Goal: Information Seeking & Learning: Learn about a topic

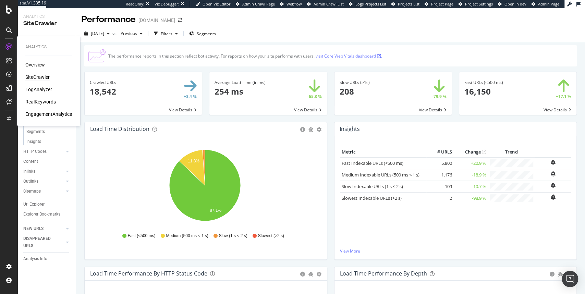
click at [33, 77] on div "SiteCrawler" at bounding box center [37, 77] width 24 height 7
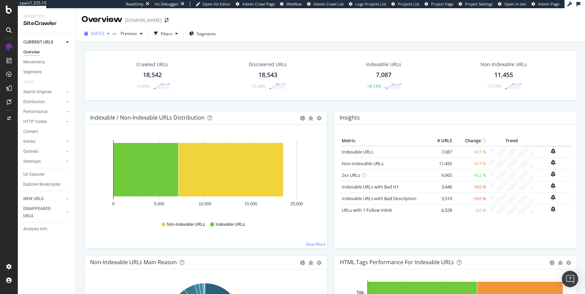
click at [104, 33] on span "[DATE]" at bounding box center [97, 34] width 13 height 6
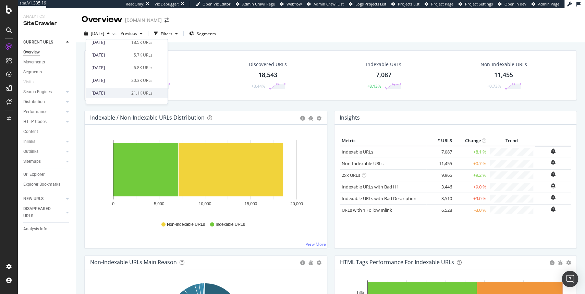
click at [113, 92] on div "2025 Jul. 23rd" at bounding box center [110, 93] width 36 height 6
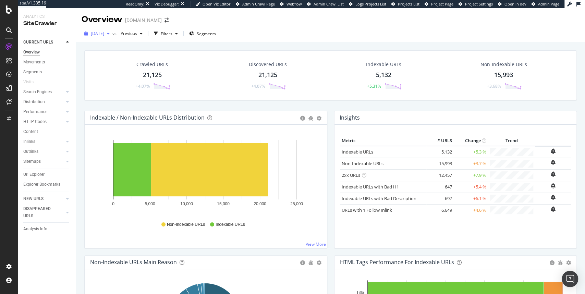
click at [112, 35] on div "button" at bounding box center [108, 34] width 8 height 4
click at [124, 222] on div "Non-Indexable URLs Indexable URLs" at bounding box center [206, 224] width 225 height 15
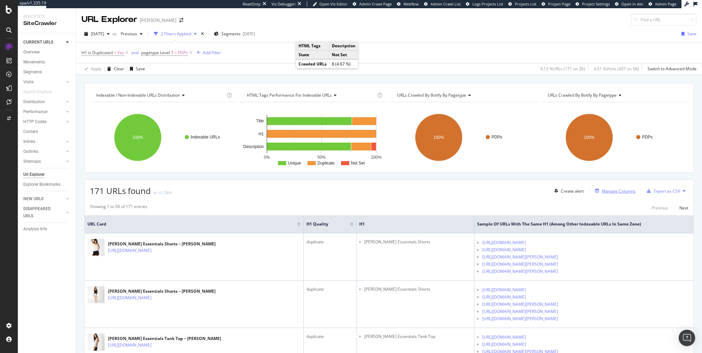
click at [585, 191] on div "Manage Columns" at bounding box center [619, 191] width 34 height 6
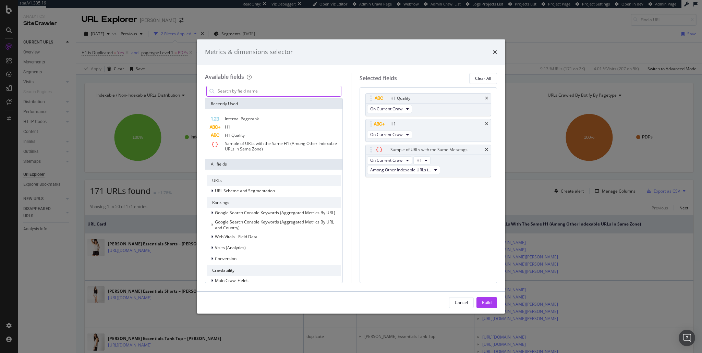
click at [310, 92] on input "modal" at bounding box center [279, 91] width 124 height 10
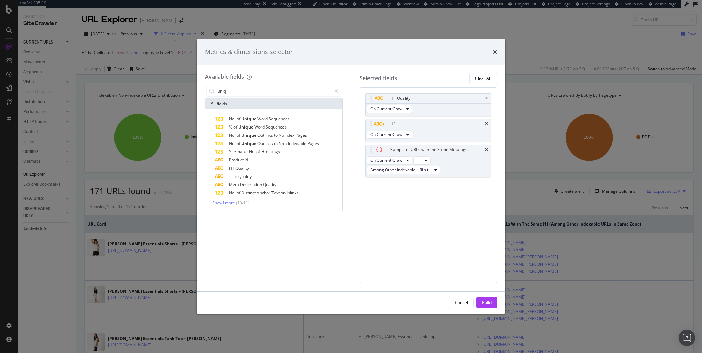
type input "uniq"
click at [231, 202] on span "Show 1 more" at bounding box center [223, 203] width 23 height 6
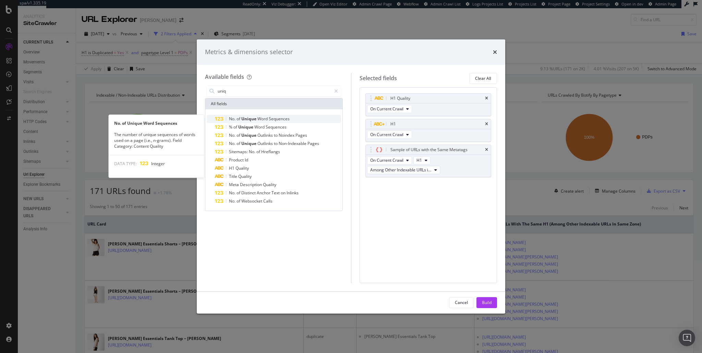
click at [258, 120] on span "Word" at bounding box center [262, 119] width 11 height 6
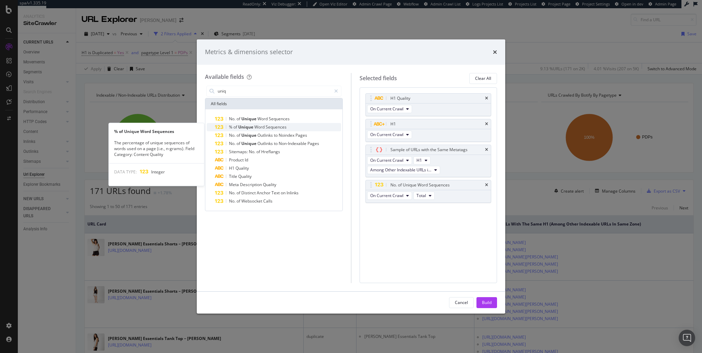
click at [261, 125] on span "Word" at bounding box center [259, 127] width 11 height 6
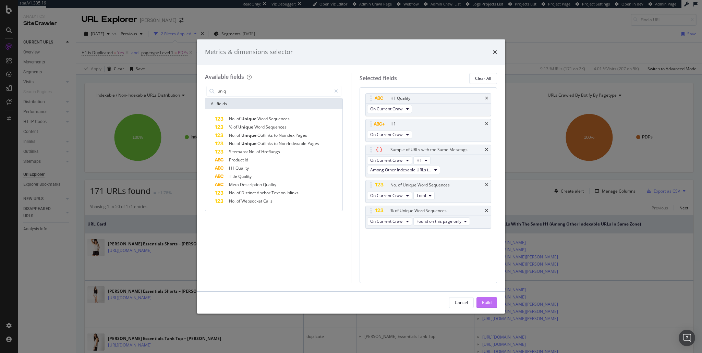
click at [487, 294] on div "Build" at bounding box center [487, 303] width 10 height 6
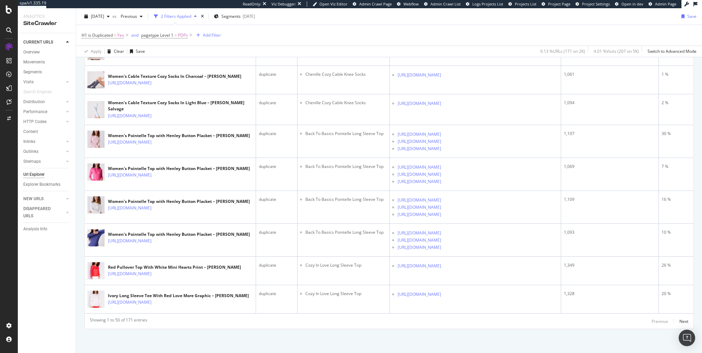
scroll to position [1819, 0]
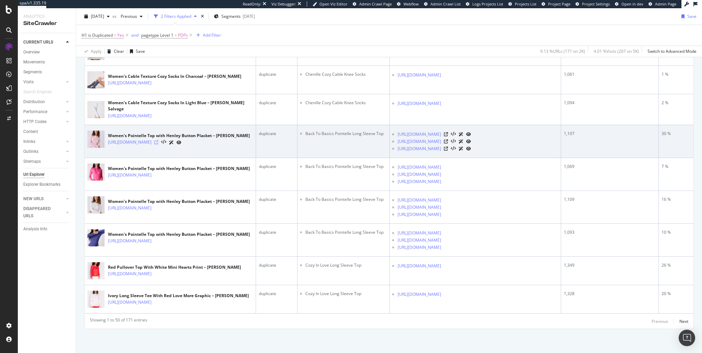
click at [158, 140] on icon at bounding box center [156, 142] width 4 height 4
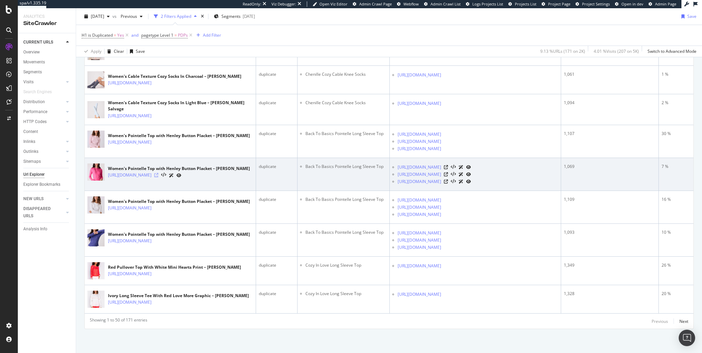
click at [158, 177] on icon at bounding box center [156, 175] width 4 height 4
drag, startPoint x: 395, startPoint y: 177, endPoint x: 415, endPoint y: 185, distance: 20.8
click at [415, 185] on ul "https://www.pjsalvage.com/products/back-to-basics-pointelle-long-sleeve-top htt…" at bounding box center [476, 175] width 166 height 22
copy link "[URL][DOMAIN_NAME]"
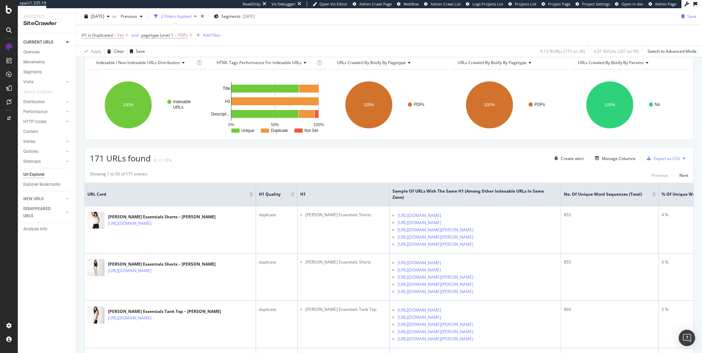
scroll to position [51, 0]
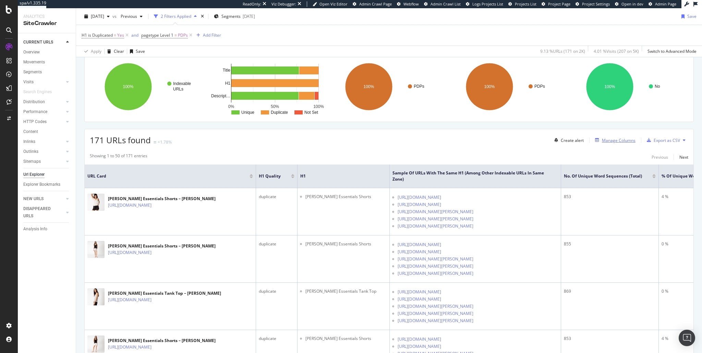
click at [585, 142] on div "Manage Columns" at bounding box center [619, 140] width 34 height 6
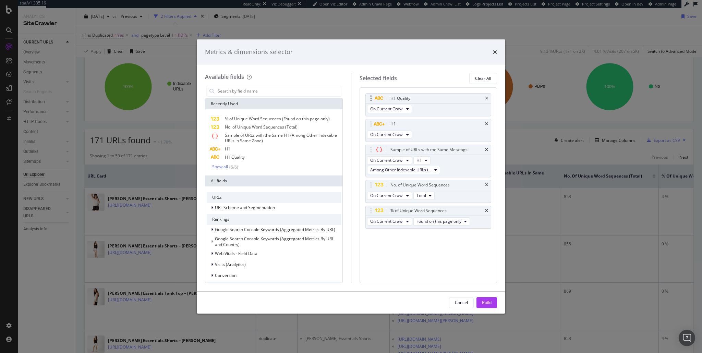
click at [488, 97] on div "H1 Quality" at bounding box center [428, 99] width 125 height 10
click at [486, 150] on icon "times" at bounding box center [486, 150] width 3 height 4
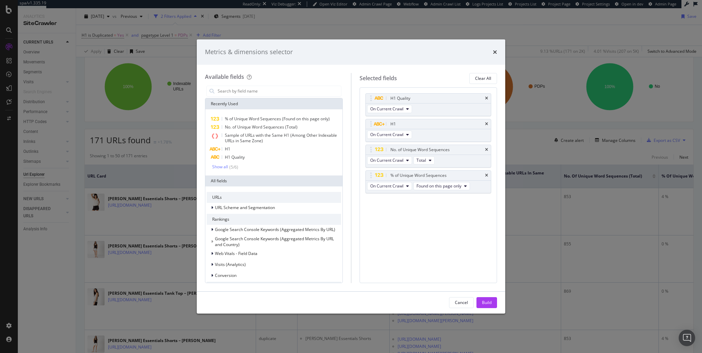
click at [486, 150] on icon "times" at bounding box center [486, 150] width 3 height 4
click at [486, 151] on icon "times" at bounding box center [486, 150] width 3 height 4
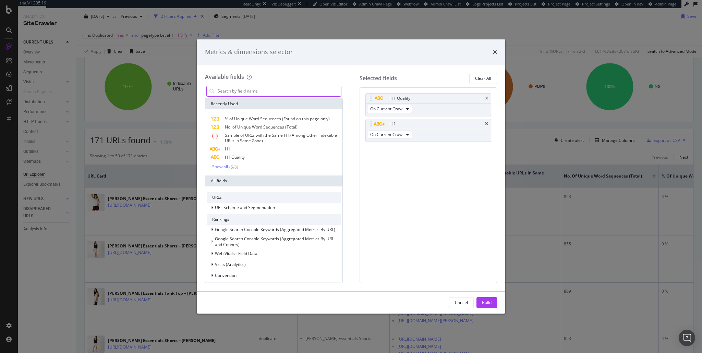
click at [287, 89] on input "modal" at bounding box center [279, 91] width 124 height 10
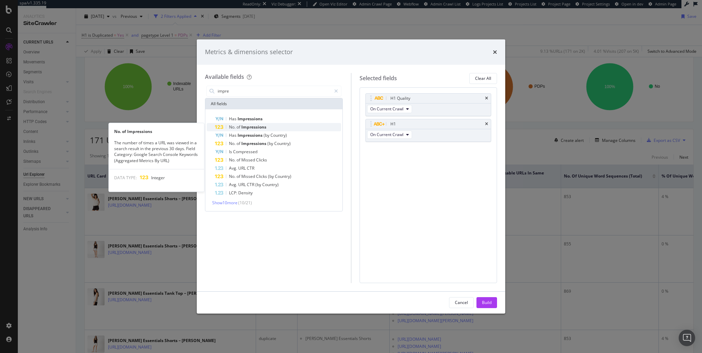
click at [257, 127] on span "Impressions" at bounding box center [253, 127] width 25 height 6
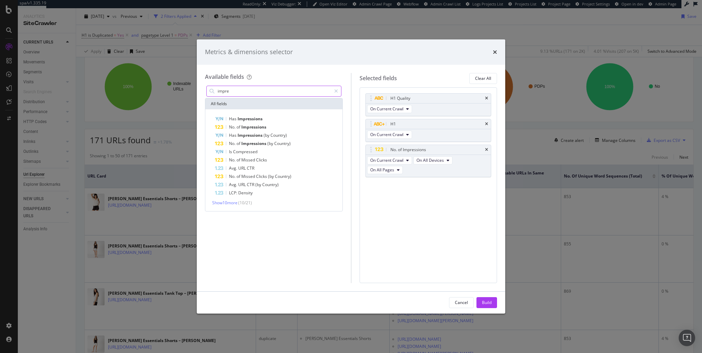
click at [272, 91] on input "impre" at bounding box center [274, 91] width 114 height 10
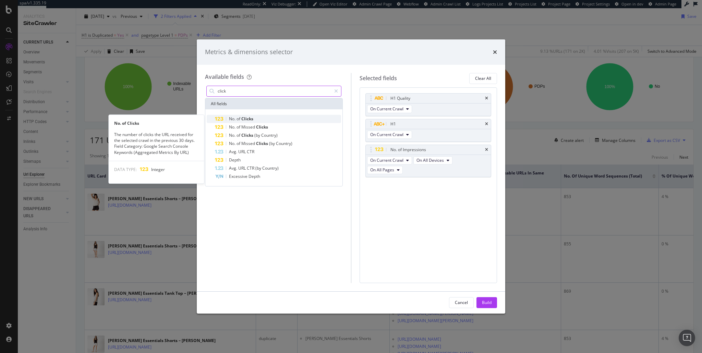
type input "click"
click at [243, 116] on span "Clicks" at bounding box center [247, 119] width 12 height 6
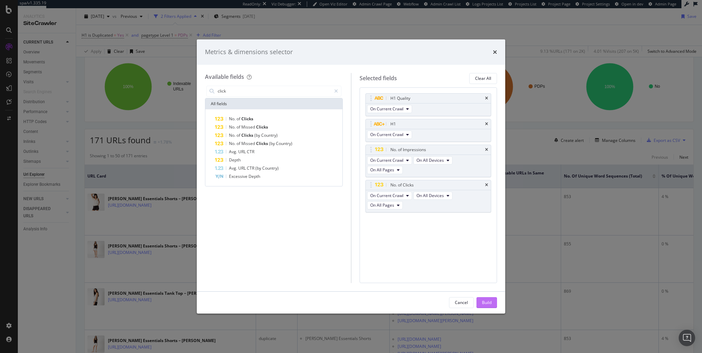
click at [491, 294] on div "Build" at bounding box center [487, 303] width 10 height 6
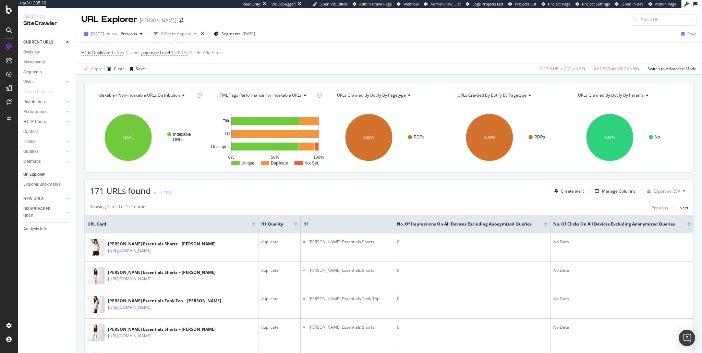
click at [102, 34] on span "[DATE]" at bounding box center [97, 34] width 13 height 6
click at [248, 50] on div "H1 is Duplicated = Yes and pagetype Level 1 = PDPs Add Filter" at bounding box center [389, 53] width 615 height 21
drag, startPoint x: 660, startPoint y: 192, endPoint x: 620, endPoint y: 185, distance: 40.4
click at [585, 185] on div "Create alert Manage Columns Export as CSV" at bounding box center [620, 191] width 137 height 12
click at [585, 191] on div "Manage Columns" at bounding box center [619, 191] width 34 height 6
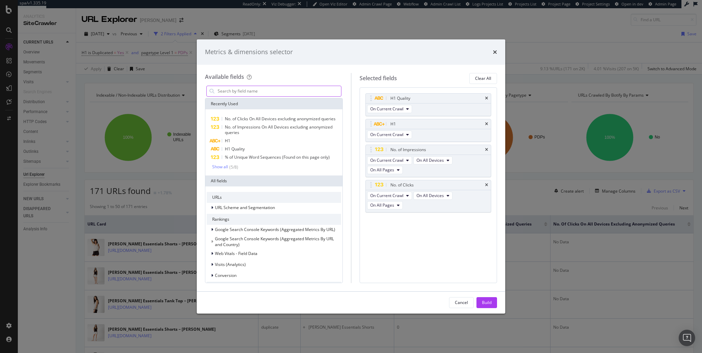
click at [253, 92] on input "modal" at bounding box center [279, 91] width 124 height 10
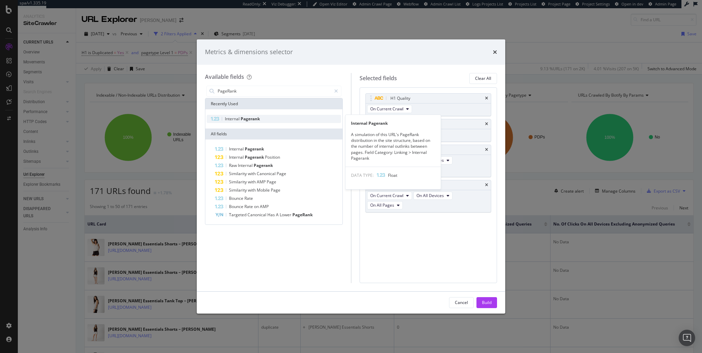
type input "PageRank"
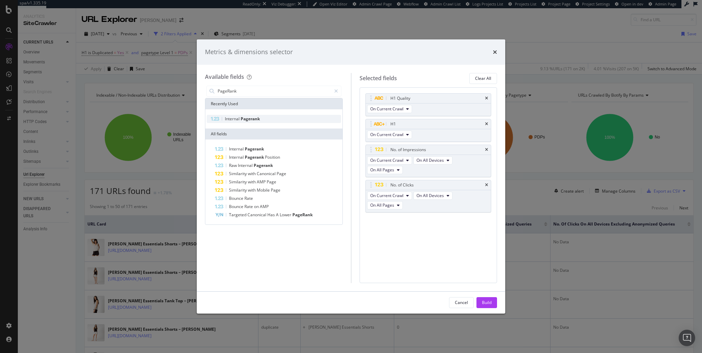
click at [248, 118] on span "Pagerank" at bounding box center [250, 119] width 19 height 6
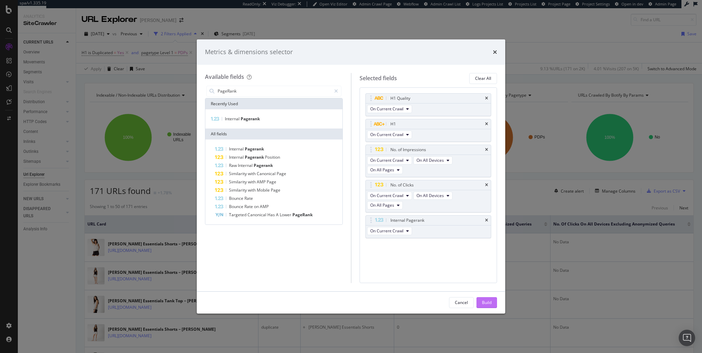
click at [488, 294] on div "Build" at bounding box center [487, 303] width 10 height 6
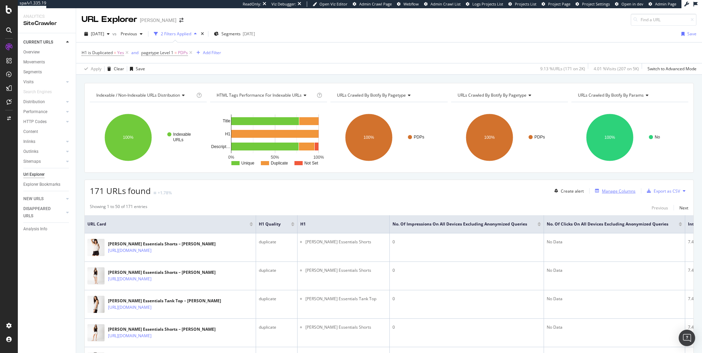
click at [585, 189] on div "Manage Columns" at bounding box center [619, 191] width 34 height 6
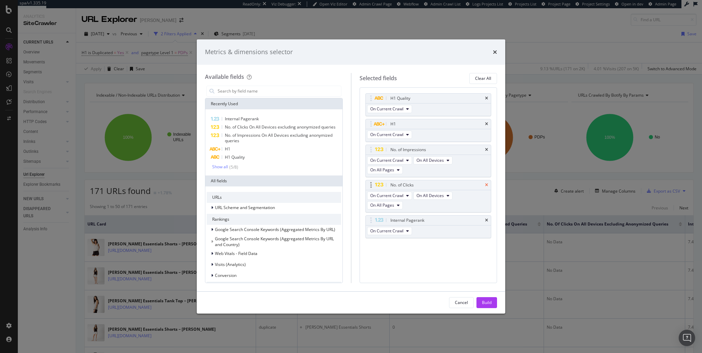
click at [485, 183] on icon "times" at bounding box center [486, 185] width 3 height 4
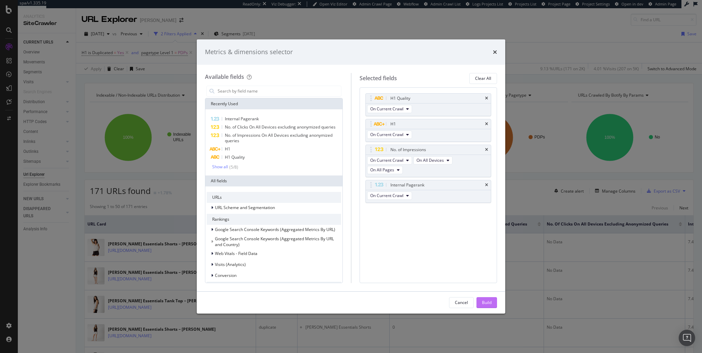
click at [483, 294] on div "Build" at bounding box center [487, 303] width 10 height 6
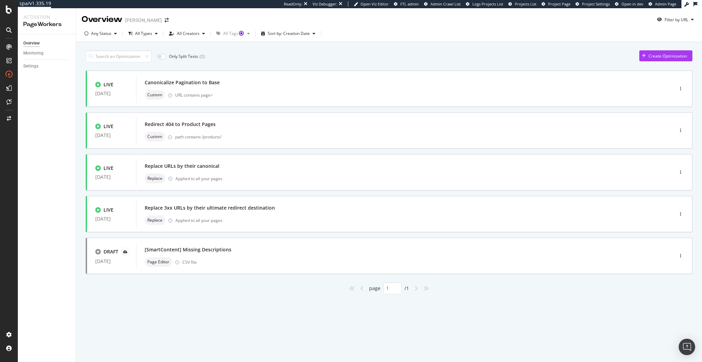
click at [238, 290] on div "page 1 / 1" at bounding box center [389, 289] width 607 height 12
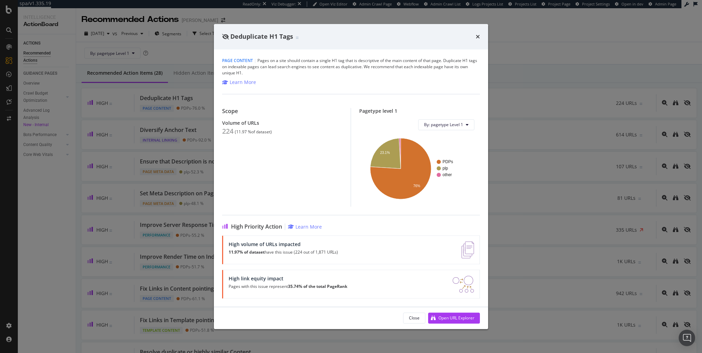
click at [177, 95] on div "Deduplicate H1 Tags Page Content | Pages on a site should contain a single H1 t…" at bounding box center [351, 176] width 702 height 353
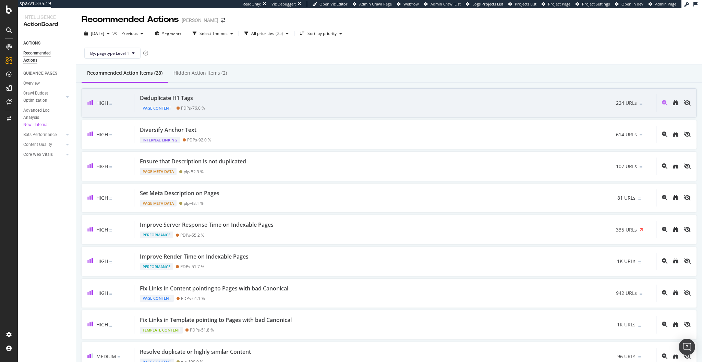
click at [175, 100] on div "Deduplicate H1 Tags" at bounding box center [166, 98] width 53 height 8
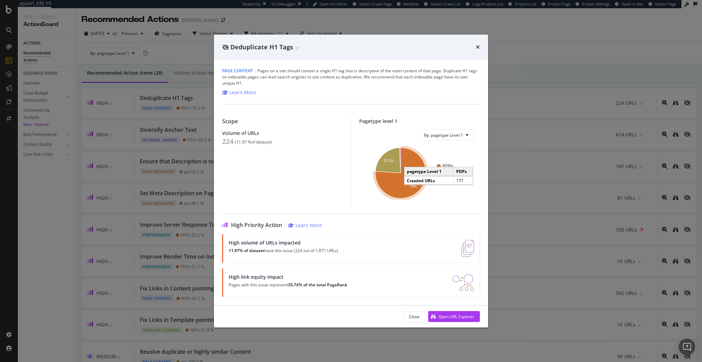
click at [392, 191] on icon "A chart." at bounding box center [400, 173] width 51 height 51
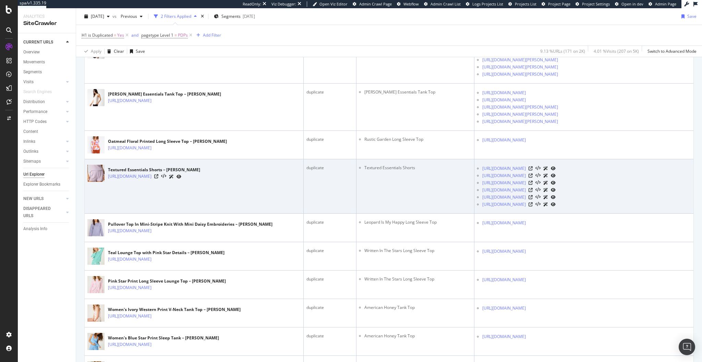
scroll to position [387, 0]
click at [158, 175] on icon at bounding box center [156, 176] width 4 height 4
click at [533, 167] on icon at bounding box center [531, 168] width 4 height 4
click at [533, 174] on icon at bounding box center [531, 175] width 4 height 4
click at [533, 181] on icon at bounding box center [531, 183] width 4 height 4
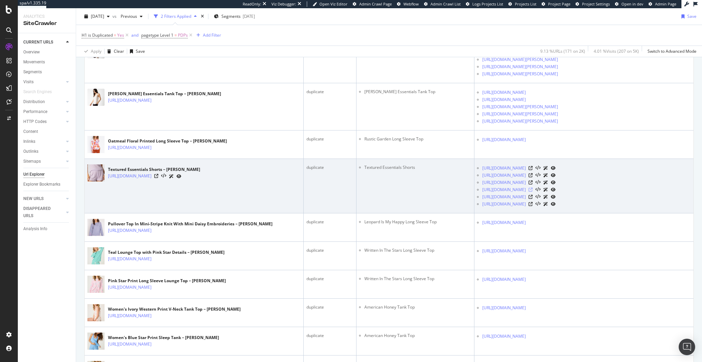
click at [533, 188] on icon at bounding box center [531, 190] width 4 height 4
click at [533, 195] on icon at bounding box center [531, 197] width 4 height 4
click at [533, 204] on icon at bounding box center [531, 204] width 4 height 4
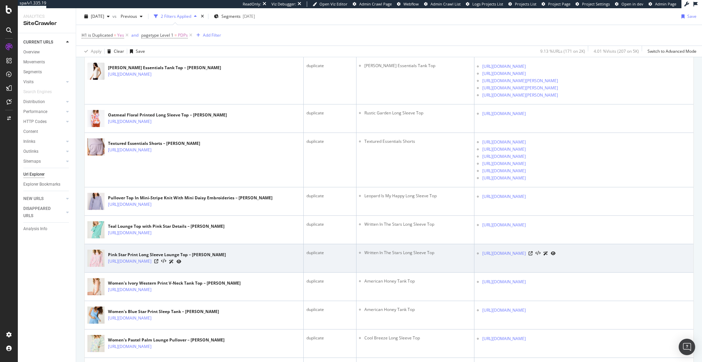
scroll to position [411, 0]
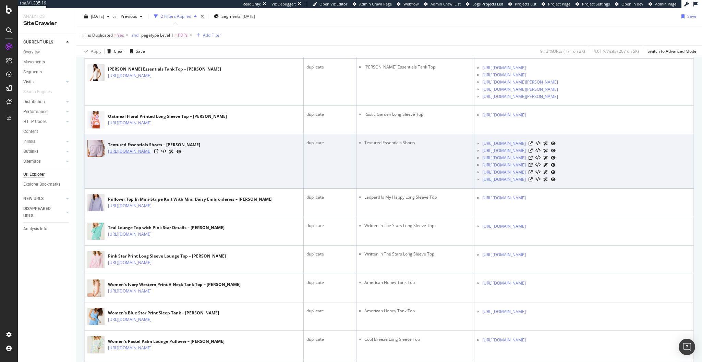
drag, startPoint x: 232, startPoint y: 151, endPoint x: 228, endPoint y: 151, distance: 3.8
click at [200, 151] on div "[URL][DOMAIN_NAME]" at bounding box center [154, 151] width 92 height 7
drag, startPoint x: 362, startPoint y: 142, endPoint x: 434, endPoint y: 144, distance: 72.1
click at [434, 144] on li "Textured Essentials Shorts" at bounding box center [417, 143] width 107 height 6
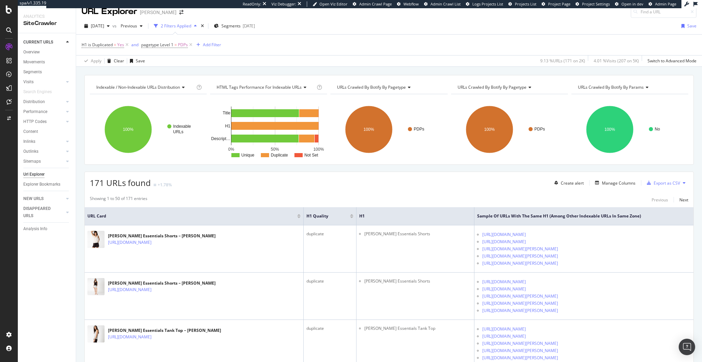
scroll to position [0, 0]
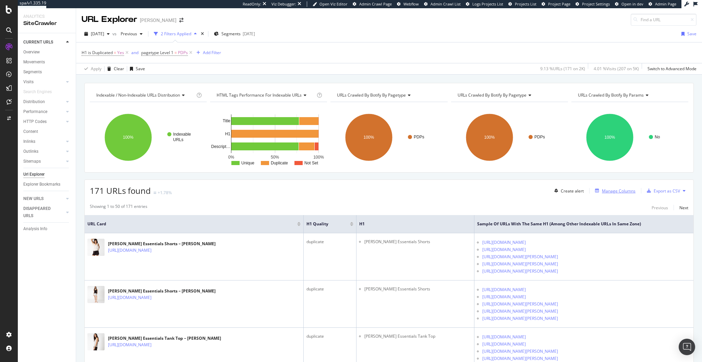
click at [612, 192] on div "Manage Columns" at bounding box center [619, 191] width 34 height 6
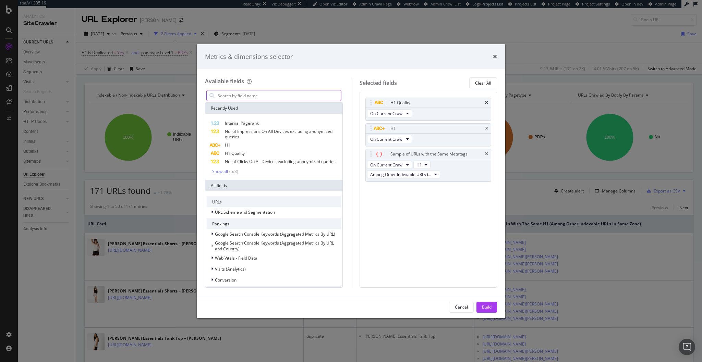
click at [269, 95] on input "modal" at bounding box center [279, 96] width 124 height 10
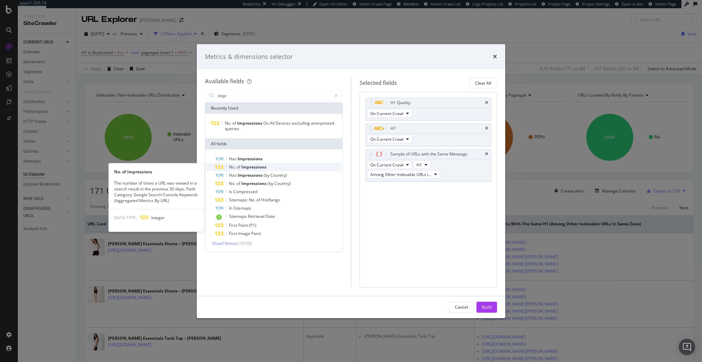
type input "impr"
click at [241, 168] on span "Impressions" at bounding box center [253, 167] width 25 height 6
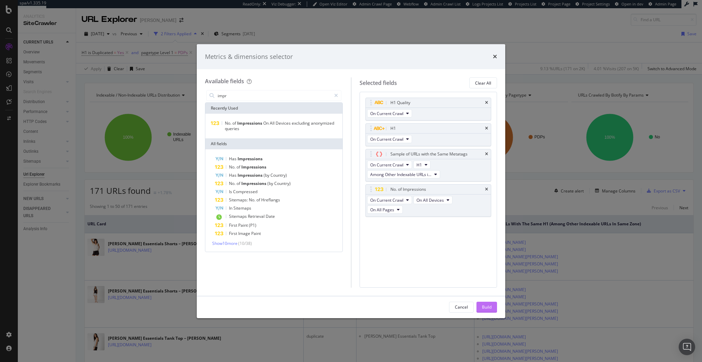
click at [487, 309] on div "Build" at bounding box center [487, 307] width 10 height 6
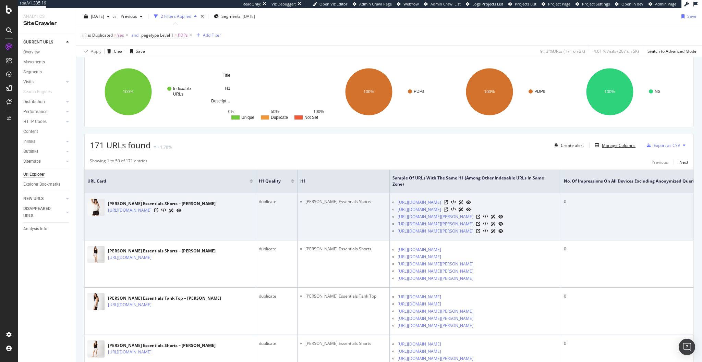
scroll to position [49, 0]
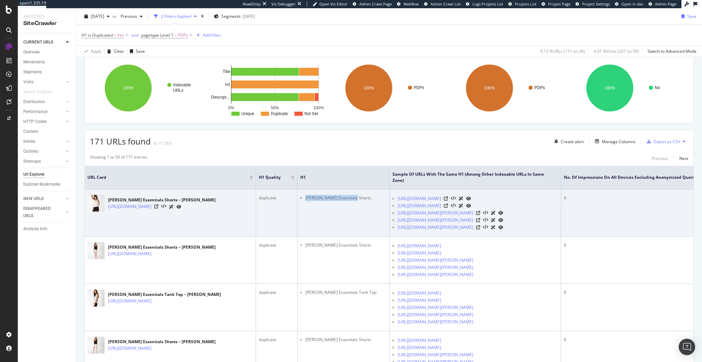
drag, startPoint x: 303, startPoint y: 197, endPoint x: 359, endPoint y: 196, distance: 56.2
click at [359, 196] on ul "[PERSON_NAME] Essentials Shorts" at bounding box center [343, 198] width 86 height 6
